Goal: Obtain resource: Download file/media

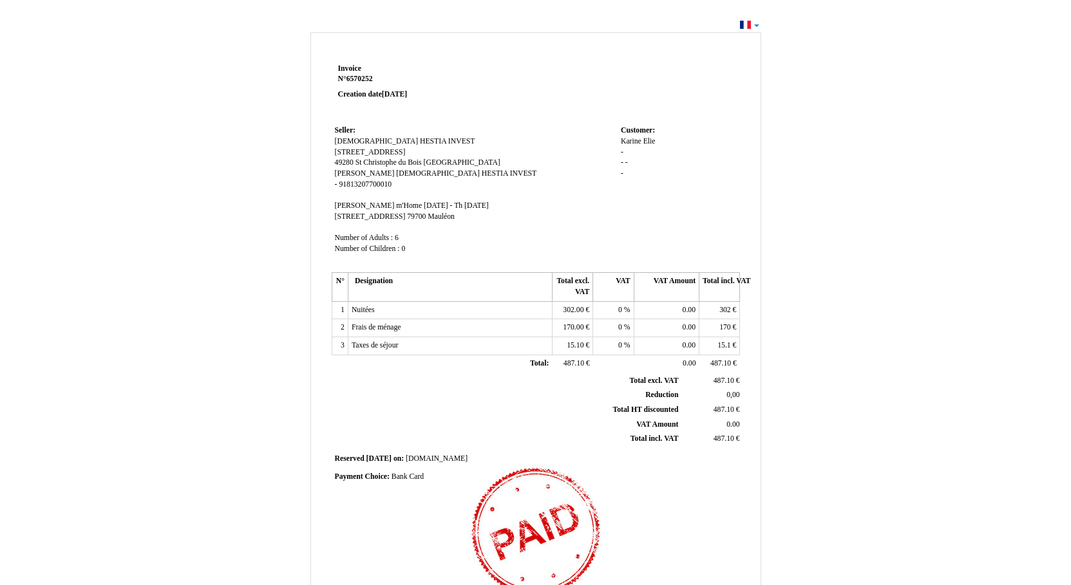
click at [622, 128] on span "Customer:" at bounding box center [638, 130] width 34 height 8
click at [589, 96] on td at bounding box center [617, 92] width 245 height 62
click at [759, 23] on div "Invoice Invoice N° 6570252 6570252 Creation date [DATE] Seller: Seller: SCI HES…" at bounding box center [535, 386] width 1071 height 741
click at [757, 24] on div "Invoice Invoice N° 6570252 6570252 Creation date [DATE] Seller: Seller: SCI HES…" at bounding box center [535, 386] width 1071 height 741
click at [756, 25] on div "Invoice Invoice N° 6570252 6570252 Creation date [DATE] Seller: Seller: SCI HES…" at bounding box center [535, 386] width 1071 height 741
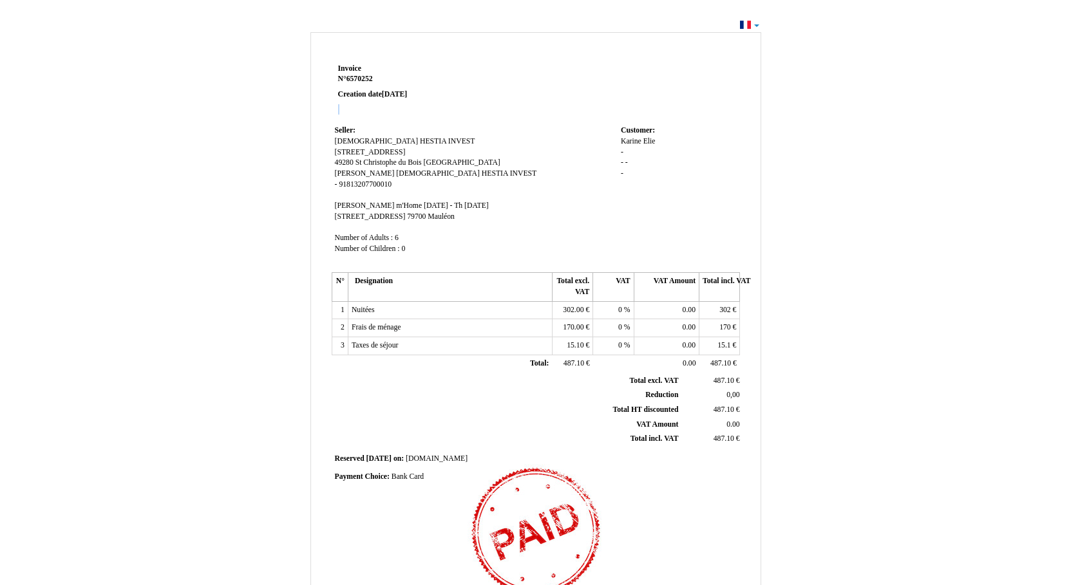
drag, startPoint x: 687, startPoint y: 91, endPoint x: 652, endPoint y: 320, distance: 231.2
click at [687, 95] on td at bounding box center [617, 92] width 245 height 62
click at [640, 326] on td "0.00 0.00" at bounding box center [666, 328] width 65 height 18
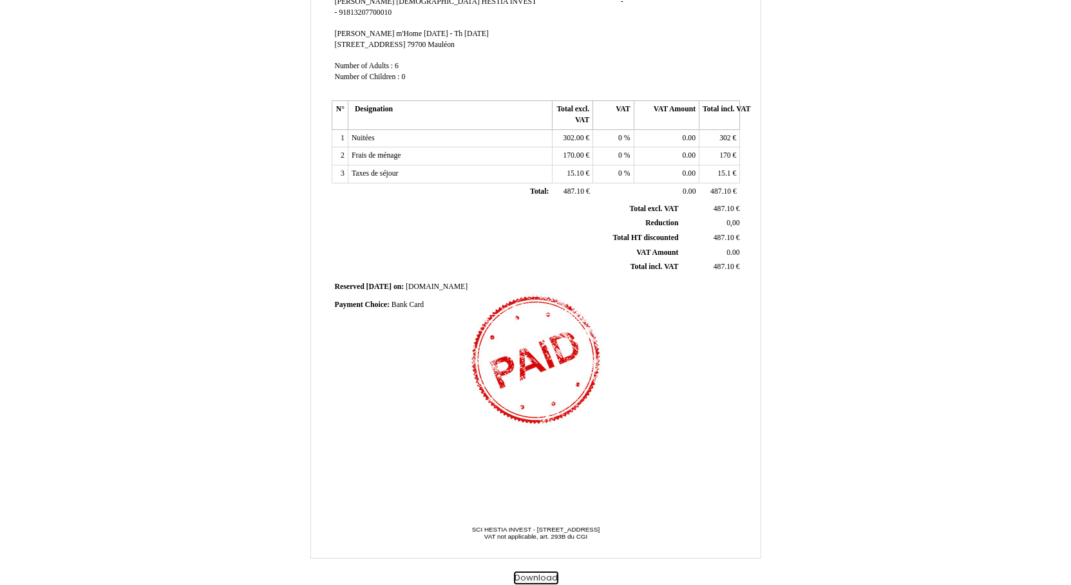
click at [545, 576] on button "Download" at bounding box center [536, 579] width 44 height 14
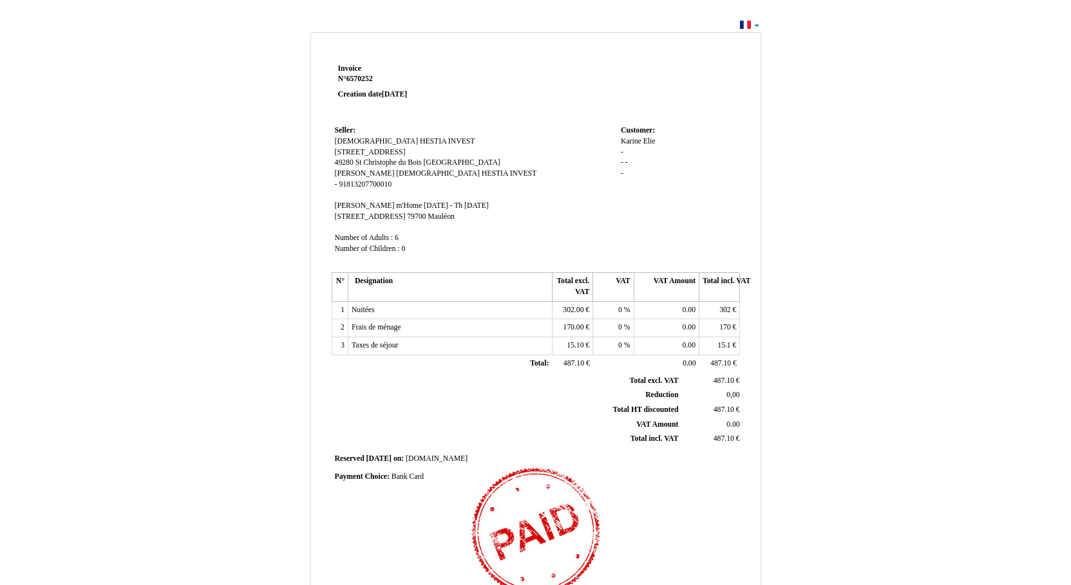
drag, startPoint x: 457, startPoint y: 217, endPoint x: 329, endPoint y: 220, distance: 128.2
click at [329, 220] on div "Invoice Invoice N° 6570252 6570252 Creation date [DATE] Seller: Seller: SCI HES…" at bounding box center [535, 396] width 449 height 670
copy span "[STREET_ADDRESS]"
